Goal: Task Accomplishment & Management: Manage account settings

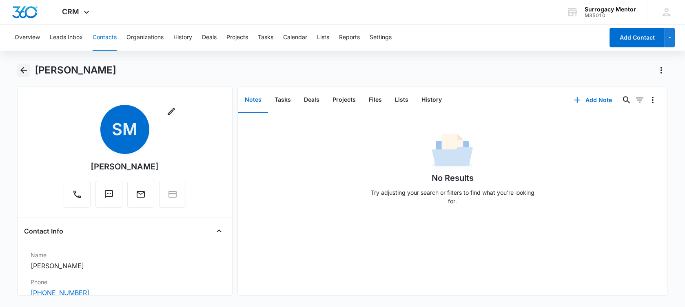
scroll to position [680, 0]
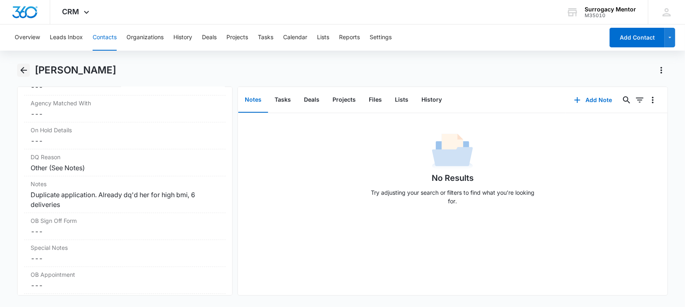
click at [20, 72] on icon "Back" at bounding box center [24, 70] width 10 height 10
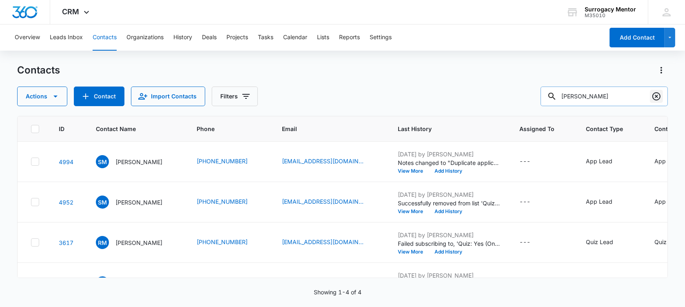
click at [657, 94] on icon "Clear" at bounding box center [656, 96] width 10 height 10
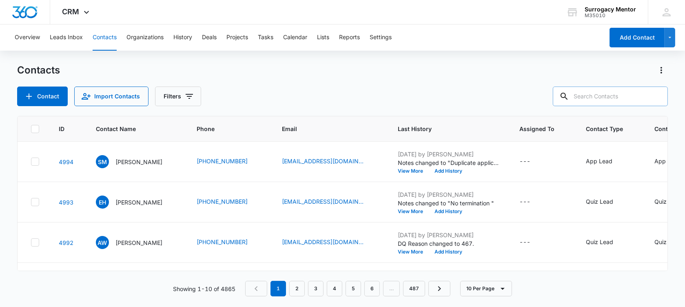
click at [605, 87] on input "text" at bounding box center [610, 96] width 115 height 20
type input "[PERSON_NAME]"
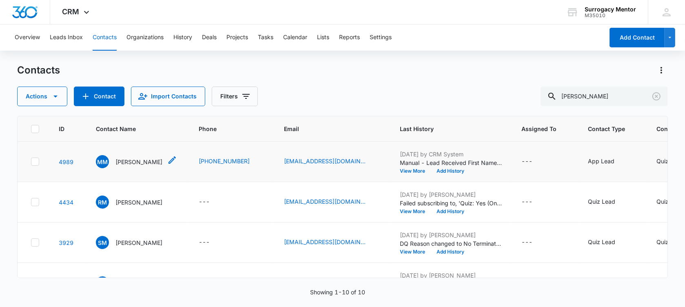
click at [137, 166] on p "[PERSON_NAME]" at bounding box center [138, 161] width 47 height 9
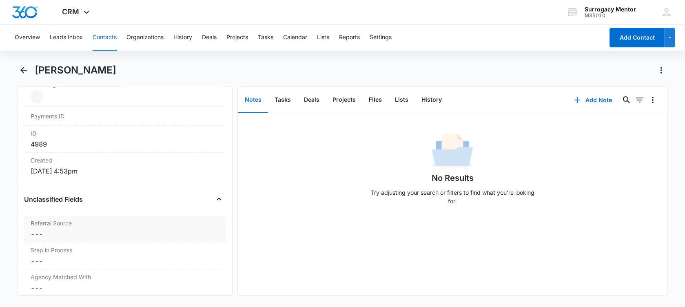
scroll to position [612, 0]
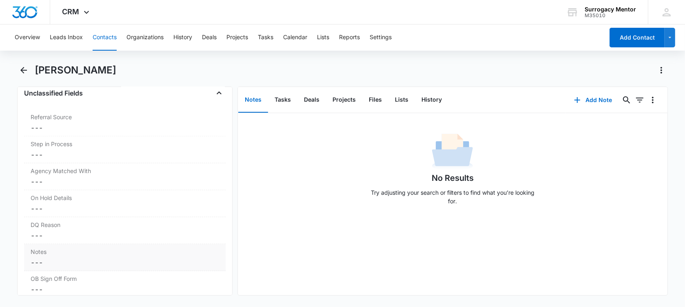
click at [93, 260] on dd "Cancel Save Changes ---" at bounding box center [125, 262] width 188 height 10
click at [84, 266] on textarea "Notes" at bounding box center [125, 282] width 192 height 47
paste textarea "1) Just turned 41. 2) Domestic partner. He will need a BG check too. 3) BMI 34.…"
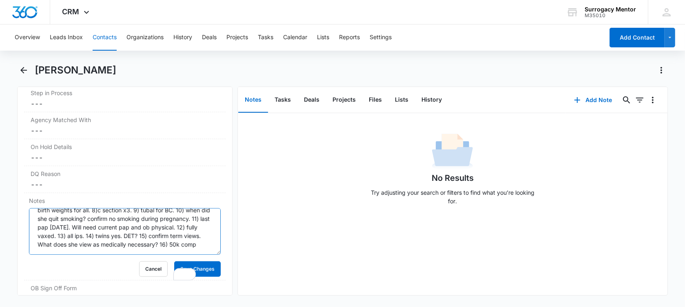
scroll to position [0, 0]
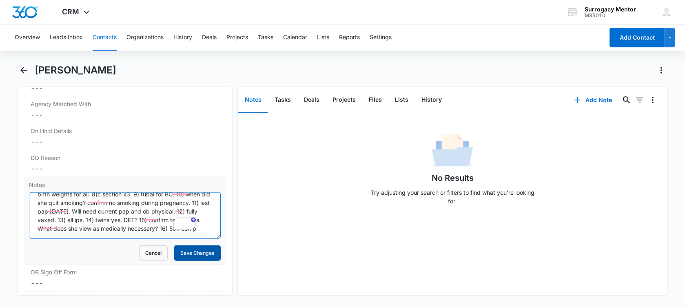
type textarea "1) Just turned 41. 2) Domestic partner. He will need a BG check too. 3) BMI 34.…"
click at [210, 251] on button "Save Changes" at bounding box center [197, 253] width 47 height 16
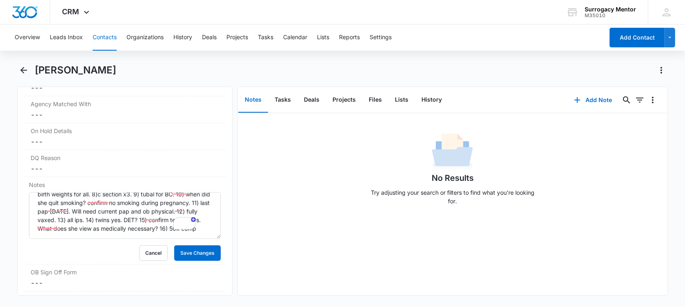
scroll to position [88, 0]
click at [368, 97] on button "Files" at bounding box center [375, 99] width 26 height 25
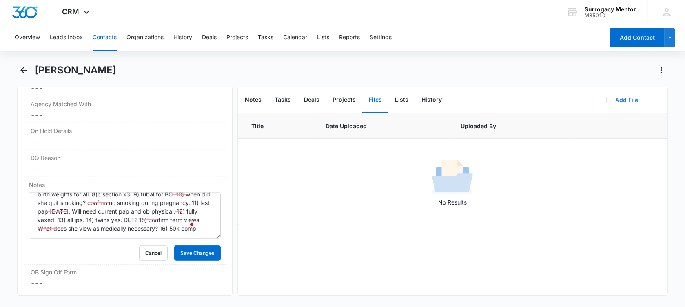
click at [618, 100] on button "Add File" at bounding box center [621, 100] width 51 height 20
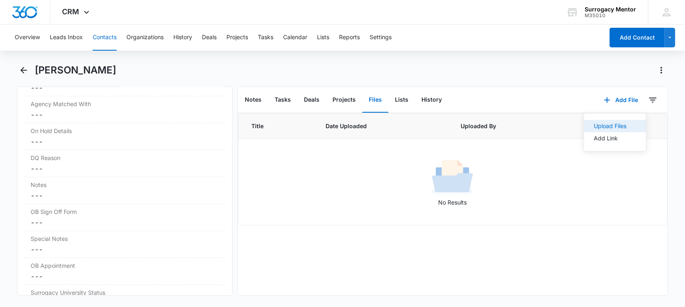
click at [603, 124] on div "Upload Files" at bounding box center [609, 126] width 33 height 6
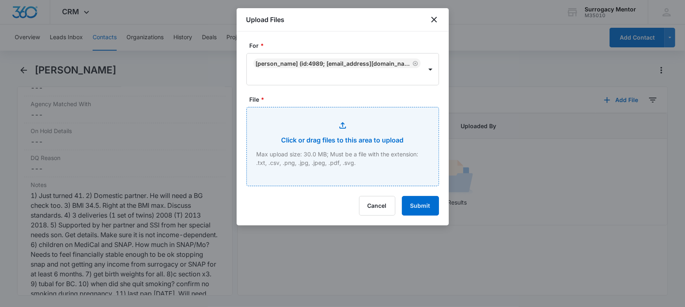
click at [308, 157] on input "File *" at bounding box center [343, 146] width 192 height 78
type input "C:\fakepath\GC Application [PERSON_NAME].pdf"
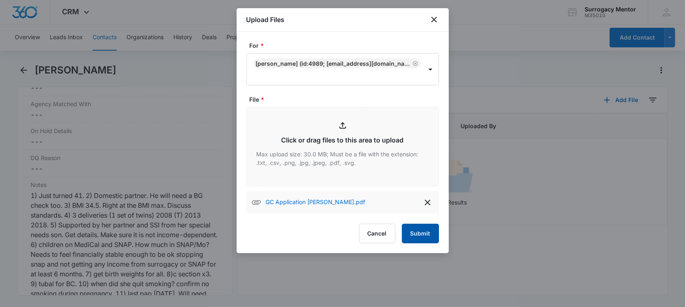
click at [419, 238] on button "Submit" at bounding box center [420, 234] width 37 height 20
